Goal: Check status: Check status

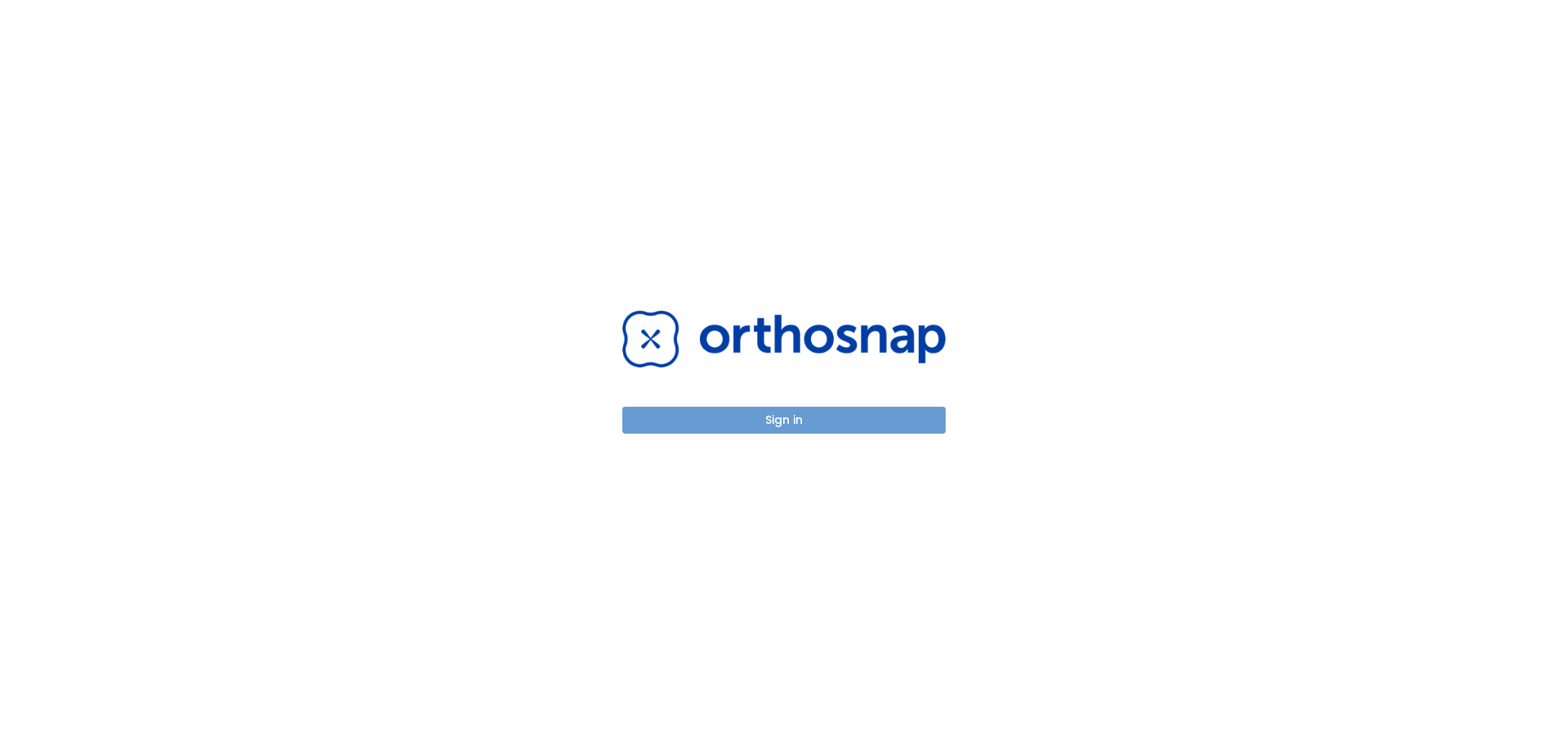
click at [773, 426] on button "Sign in" at bounding box center [784, 420] width 324 height 27
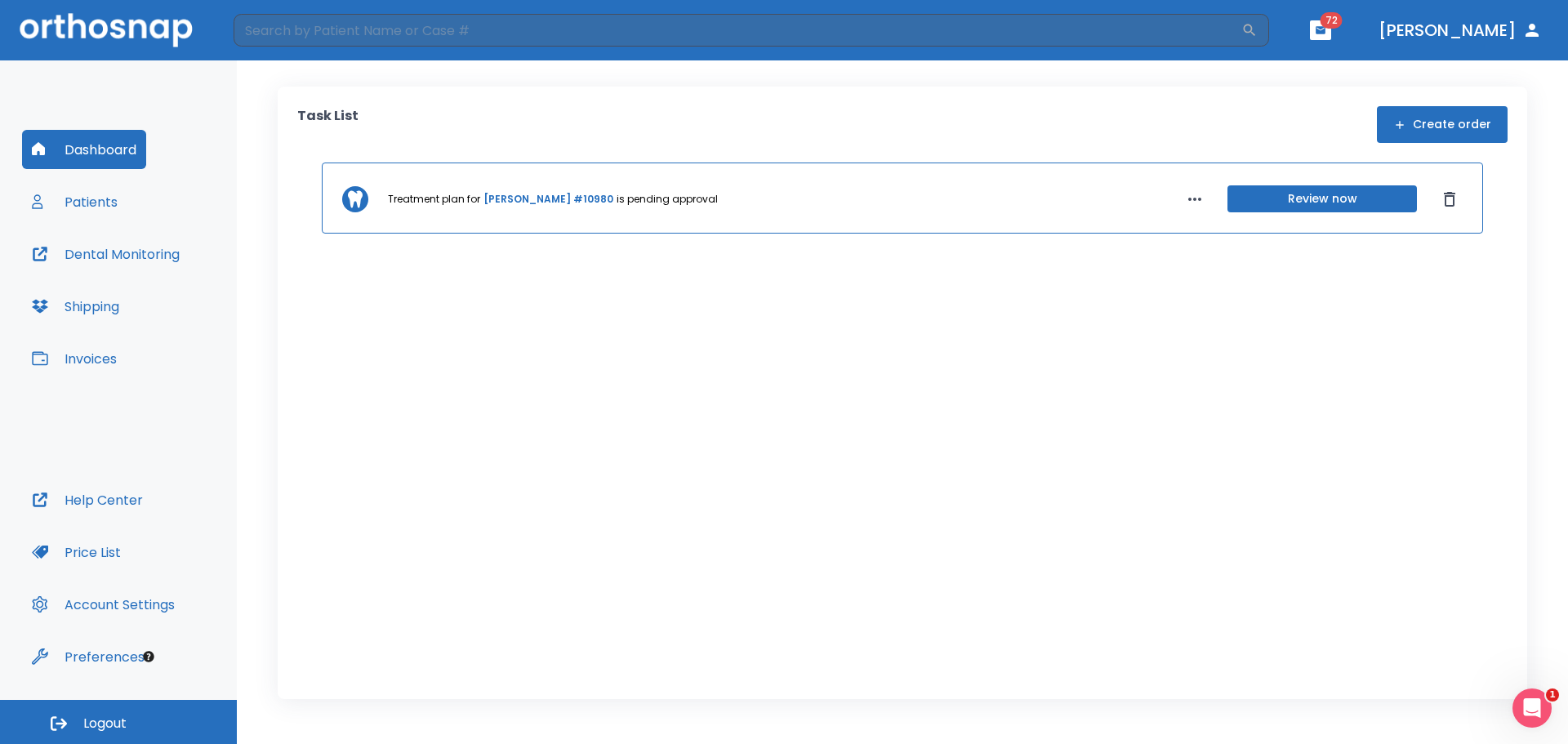
click at [1343, 23] on span "72" at bounding box center [1332, 21] width 22 height 16
click at [1326, 31] on icon "button" at bounding box center [1320, 30] width 10 height 7
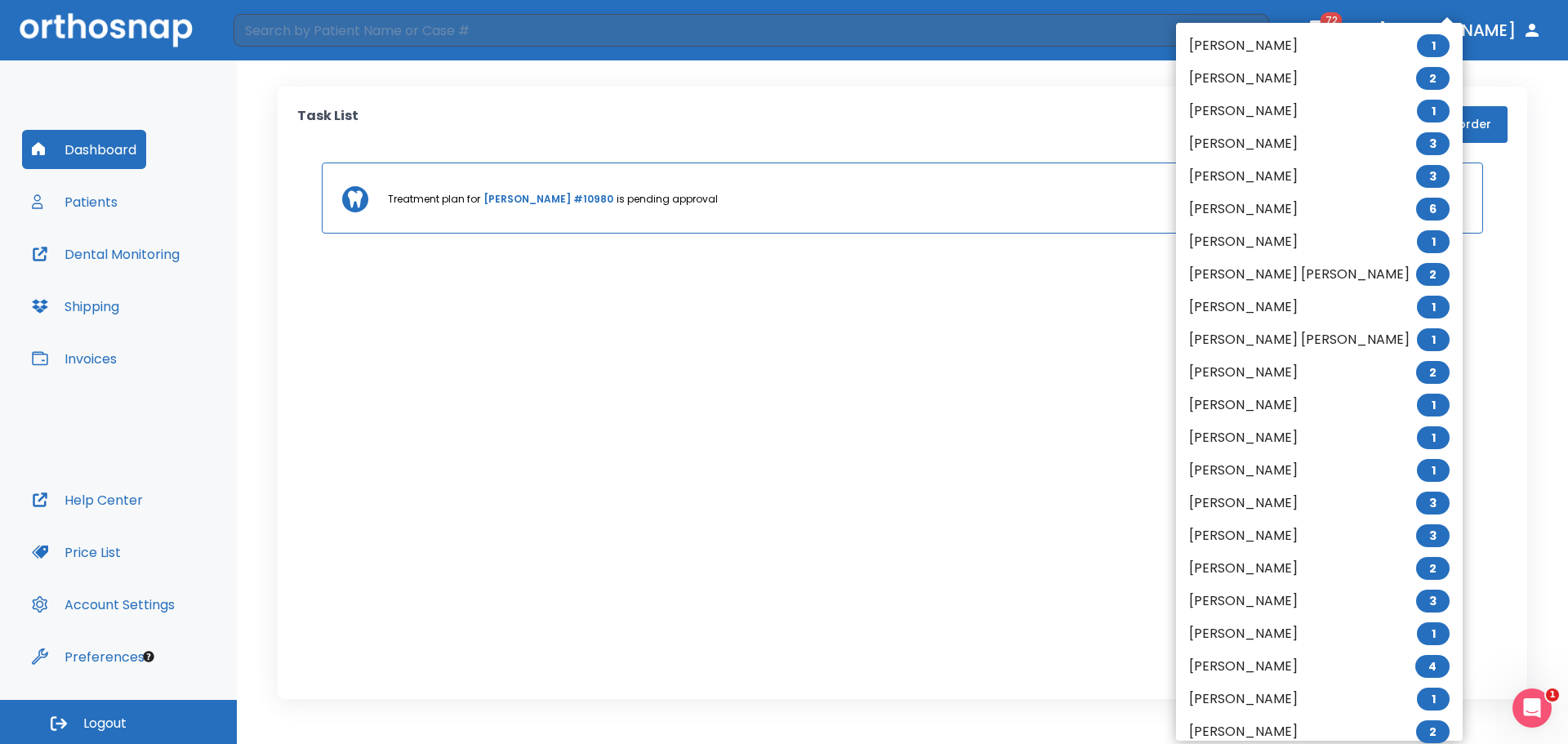
click at [1270, 147] on li "[PERSON_NAME] 3" at bounding box center [1319, 144] width 287 height 33
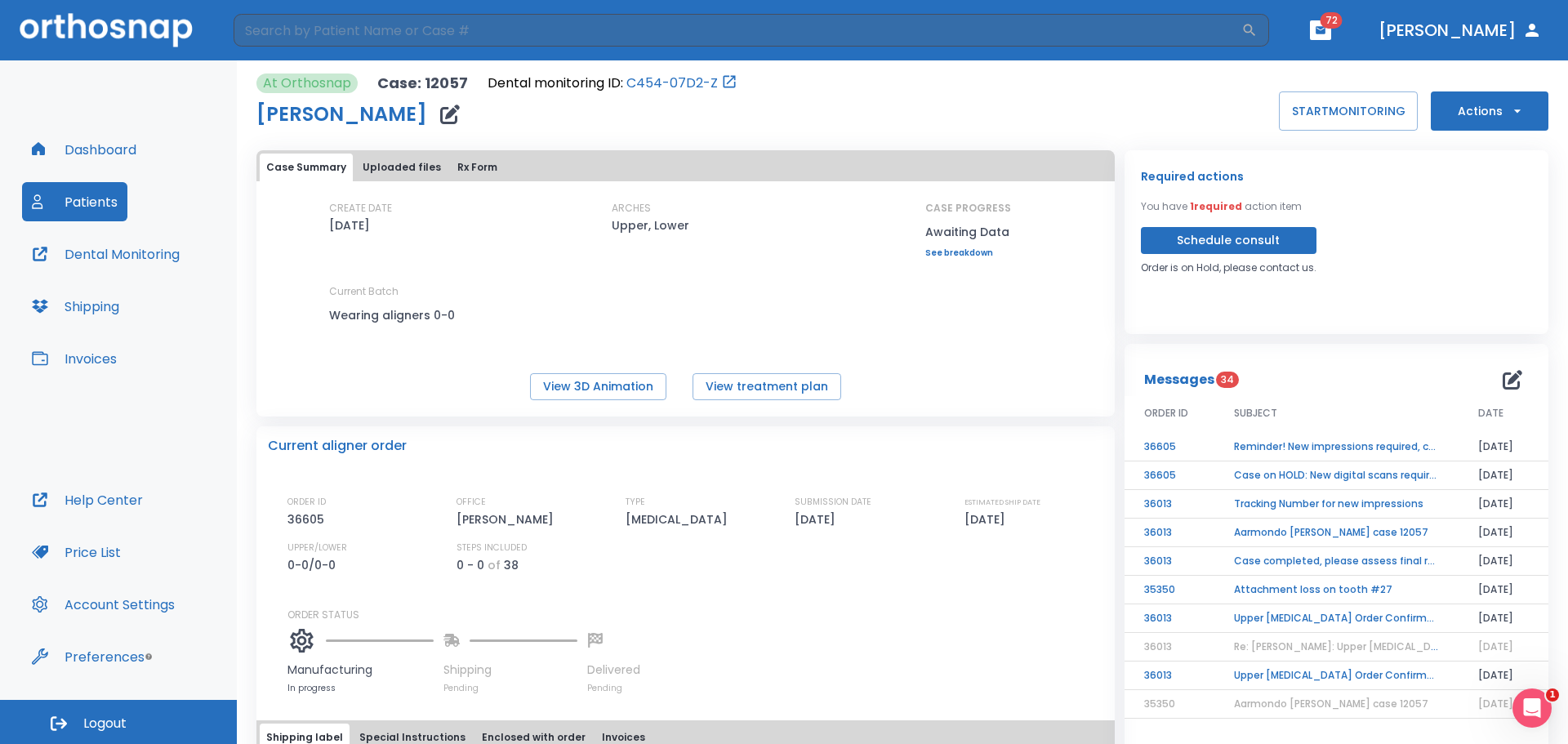
click at [1351, 447] on td "Reminder! New impressions required, case on hold" at bounding box center [1337, 447] width 244 height 29
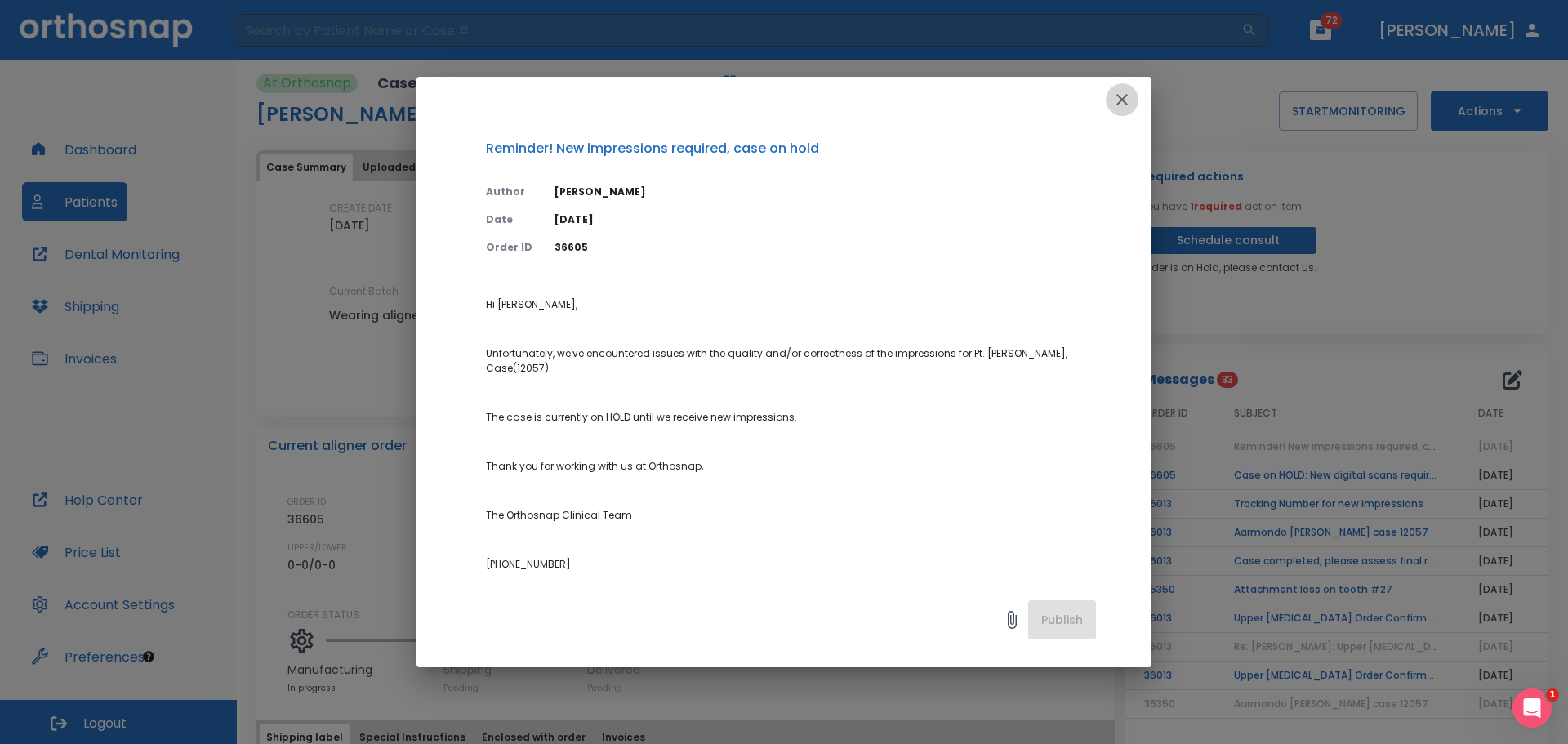
click at [1119, 100] on icon "button" at bounding box center [1122, 99] width 20 height 20
